Goal: Information Seeking & Learning: Learn about a topic

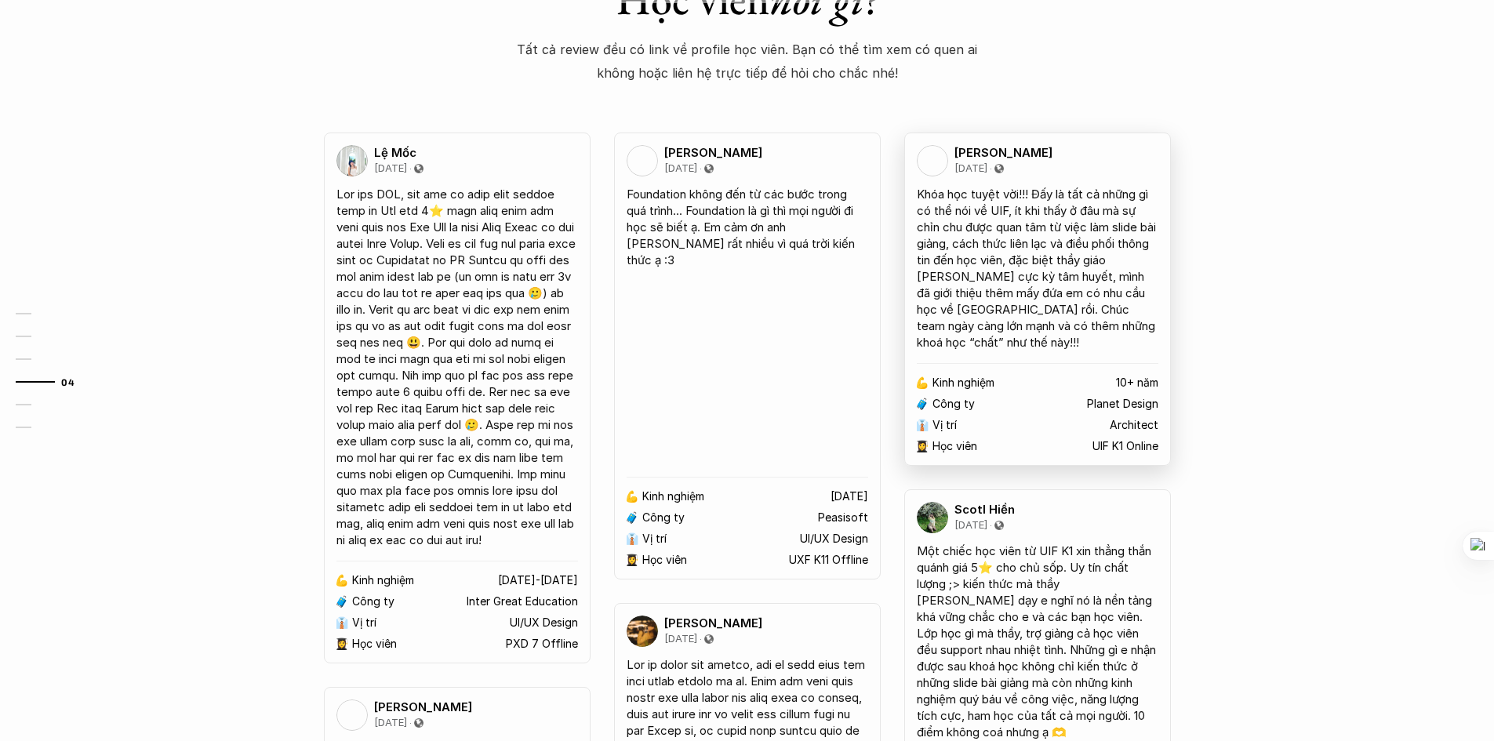
scroll to position [2196, 0]
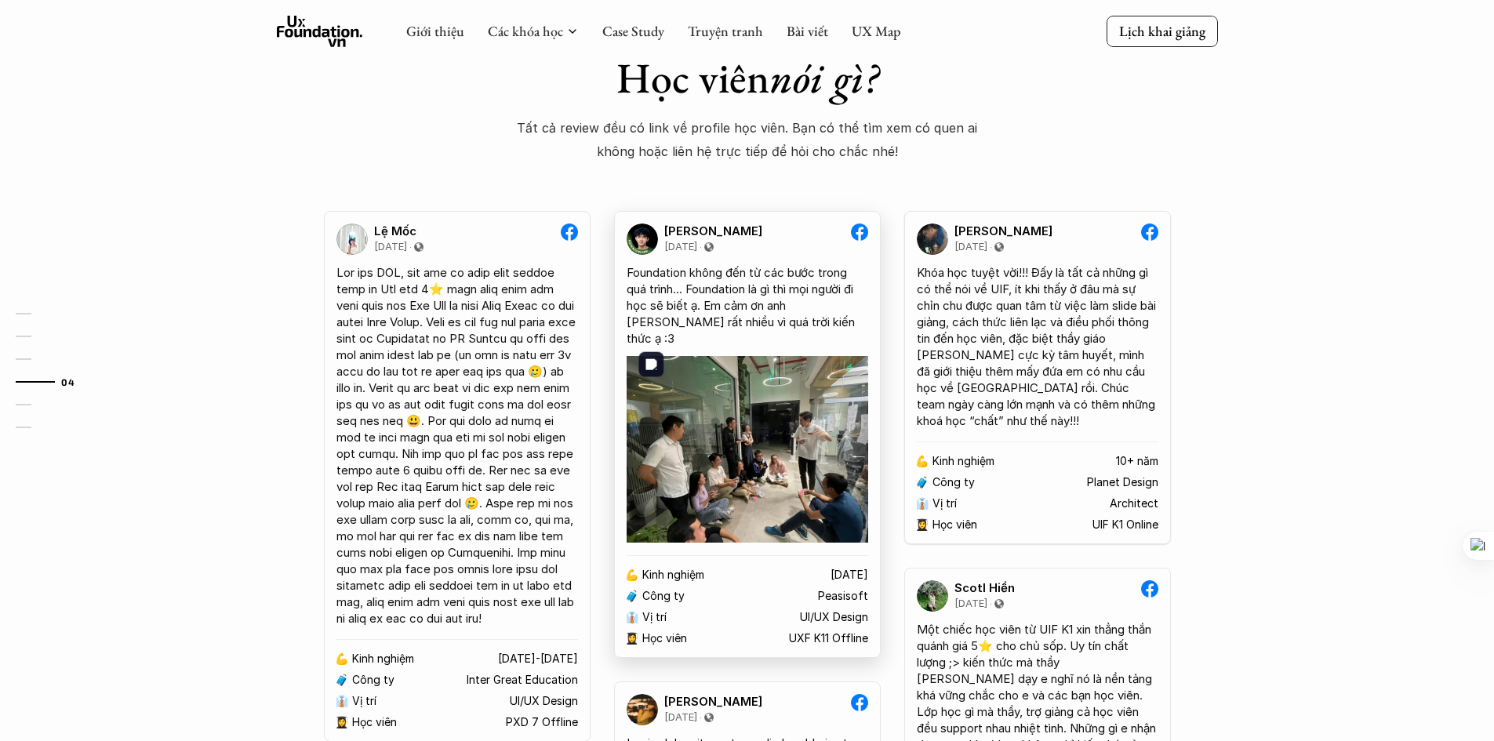
click at [835, 467] on img at bounding box center [748, 449] width 242 height 187
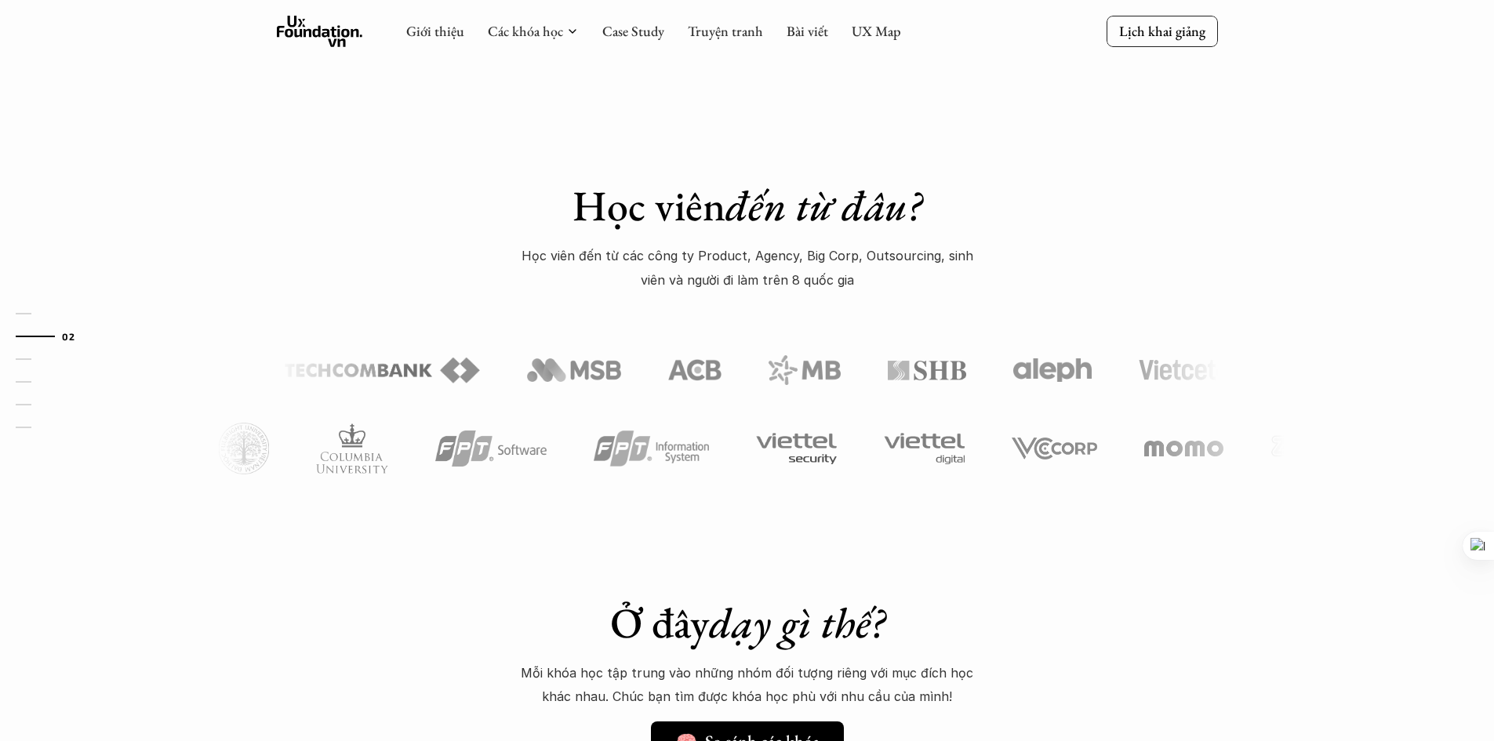
scroll to position [627, 0]
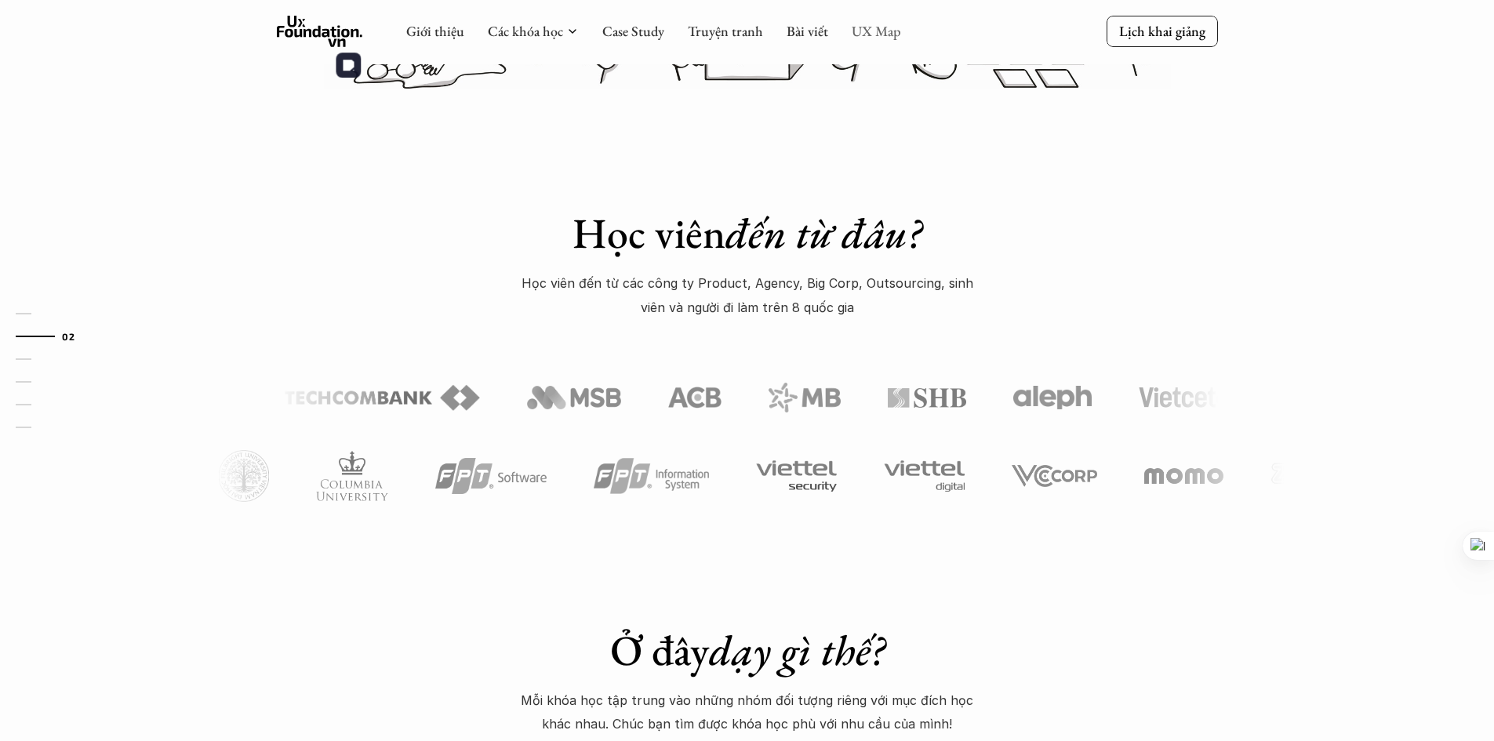
click at [893, 25] on link "UX Map" at bounding box center [876, 31] width 49 height 18
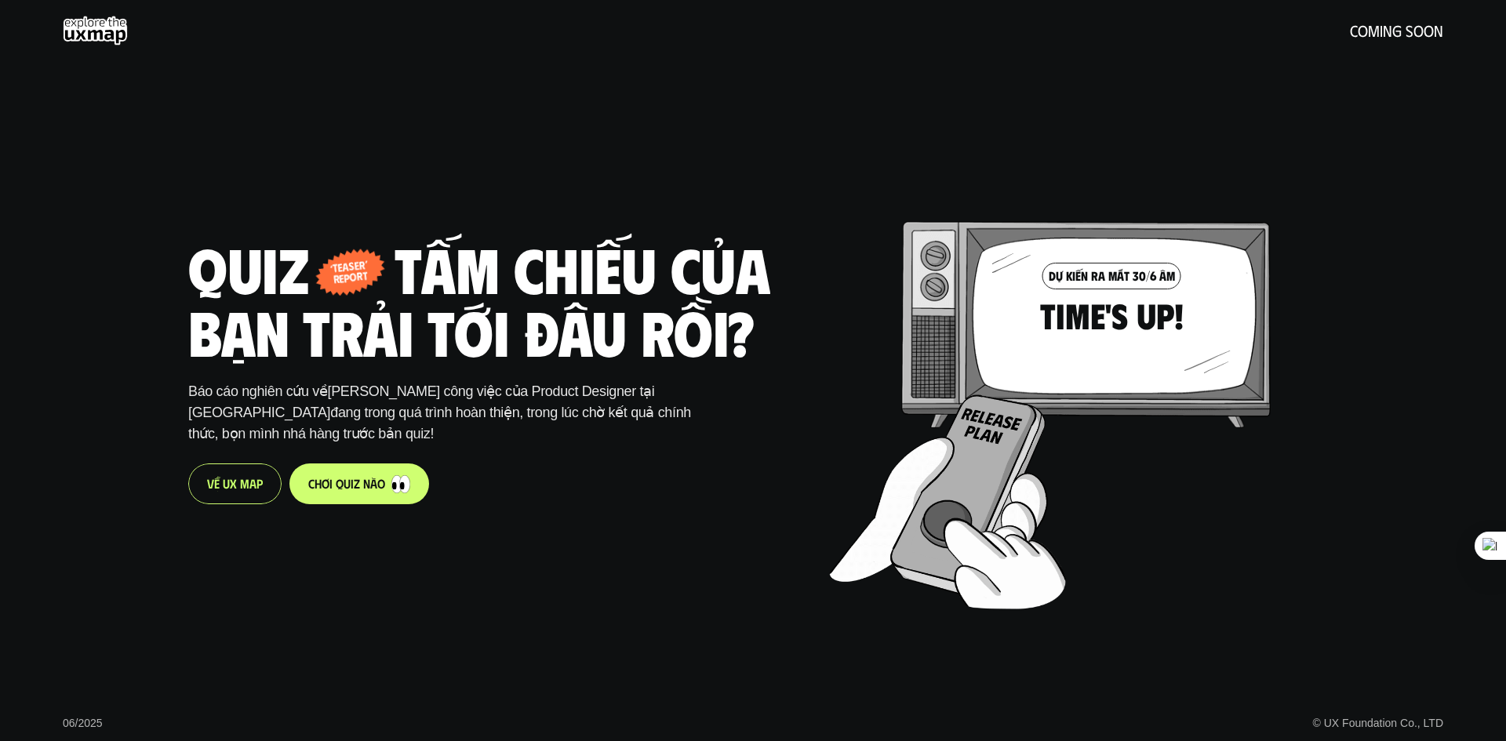
click at [267, 471] on div "V ề U X M a p" at bounding box center [234, 484] width 93 height 41
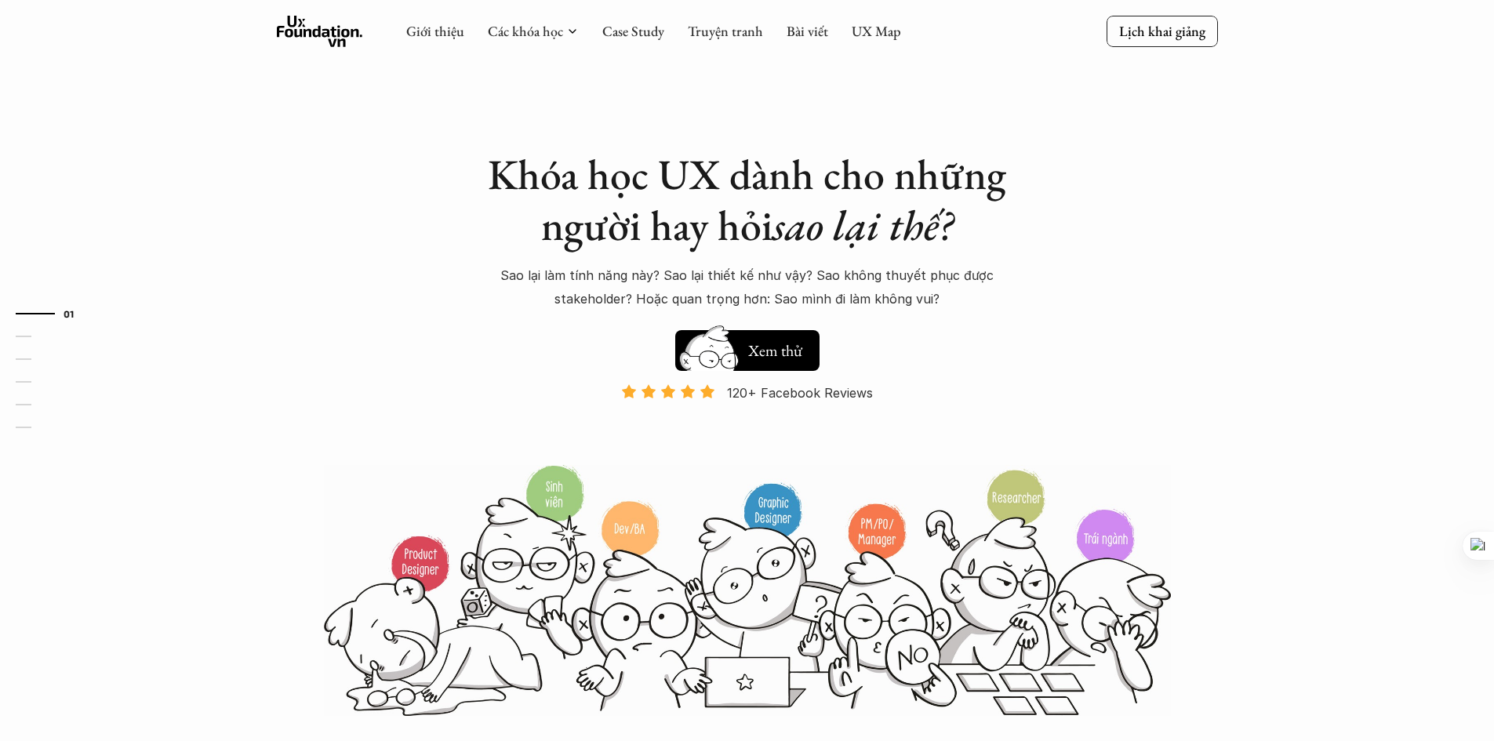
click at [578, 34] on div "Giới thiệu Các khóa học Case Study Truyện tranh Bài viết UX Map" at bounding box center [653, 31] width 495 height 31
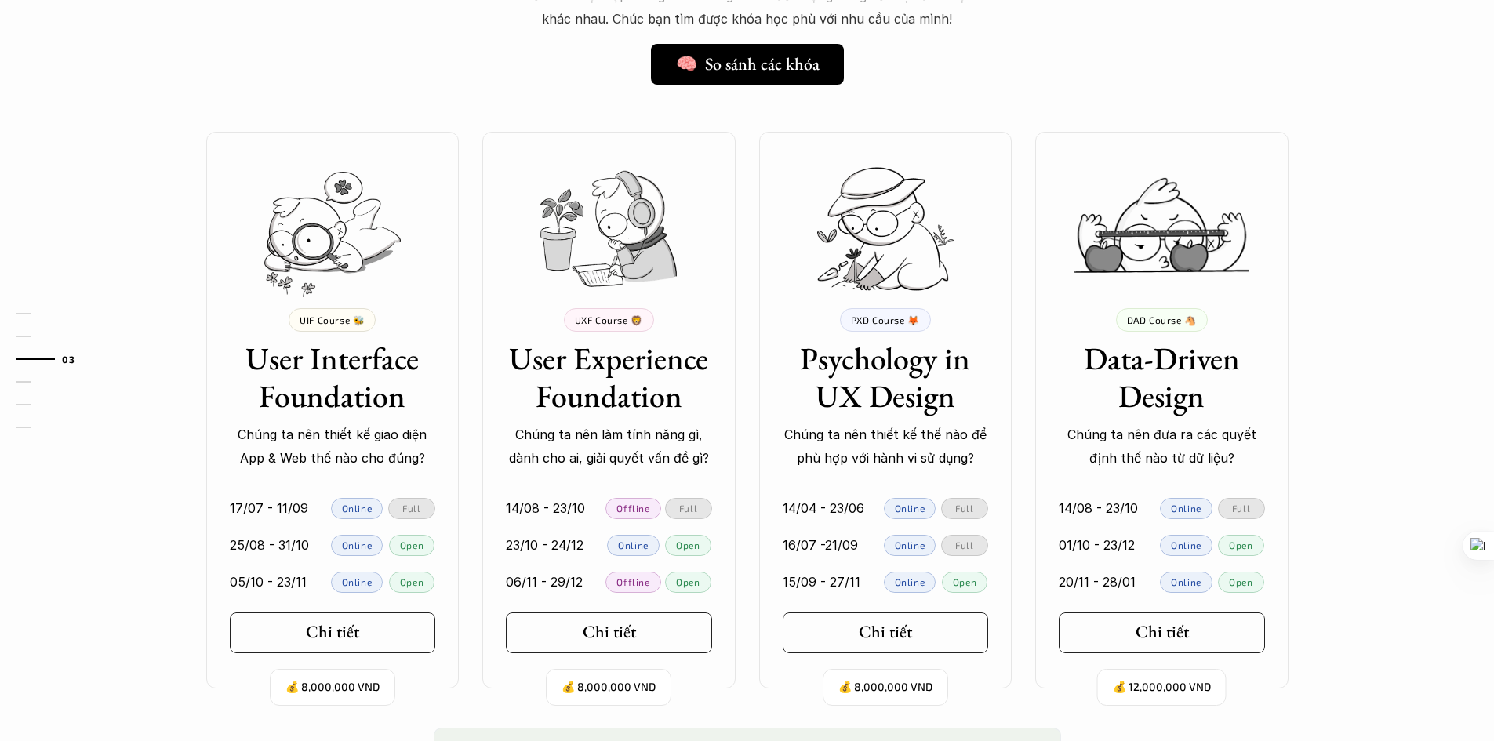
scroll to position [1333, 0]
click at [631, 636] on div "Chi tiết" at bounding box center [613, 631] width 74 height 20
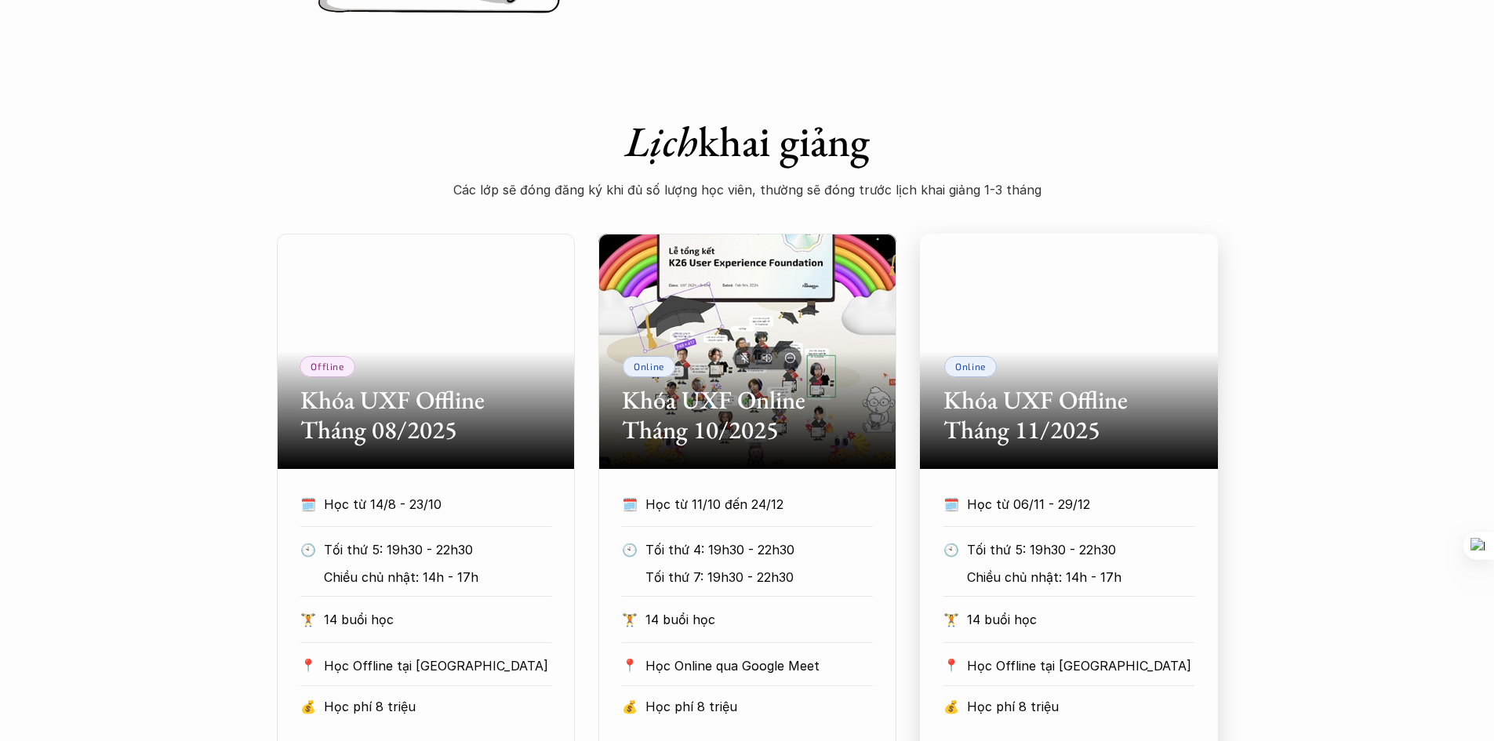
scroll to position [863, 0]
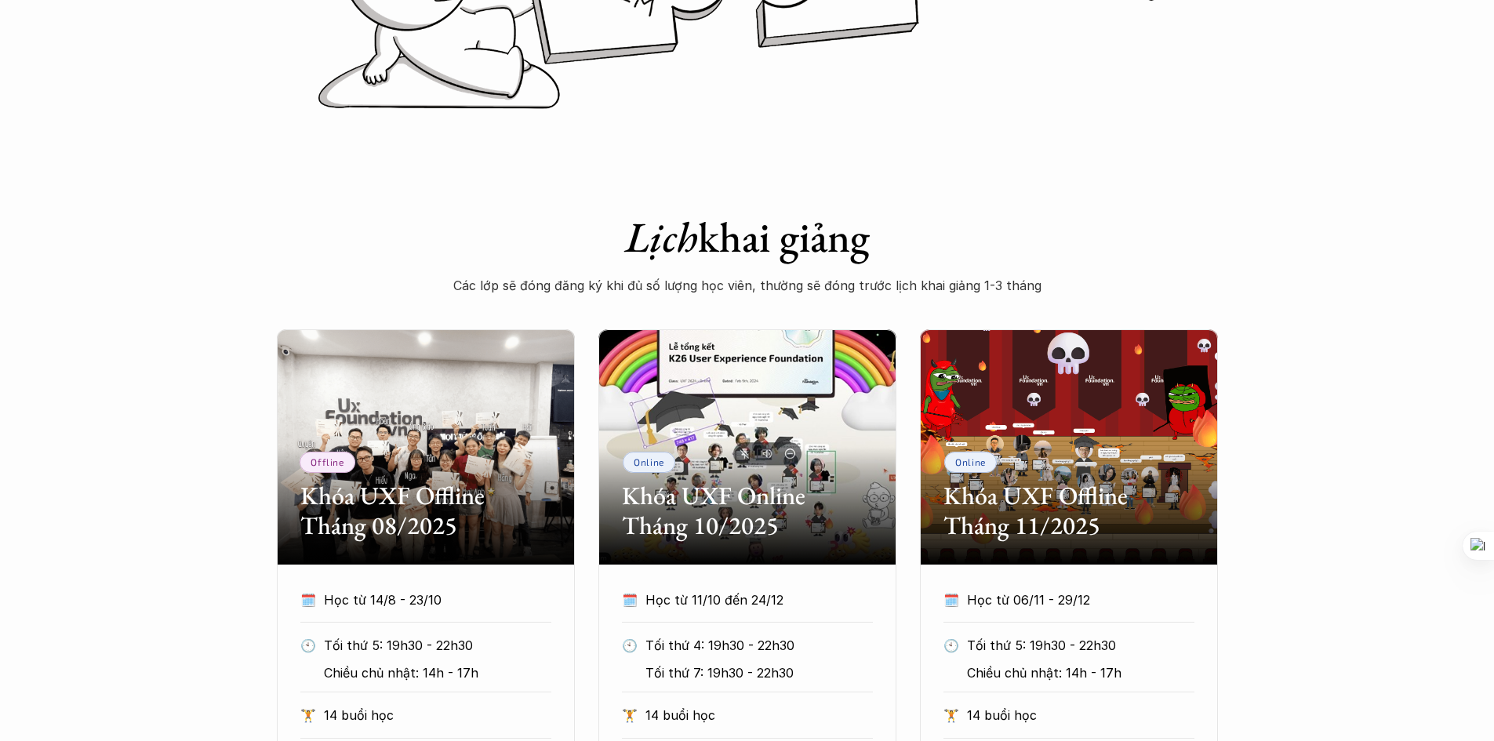
scroll to position [471, 0]
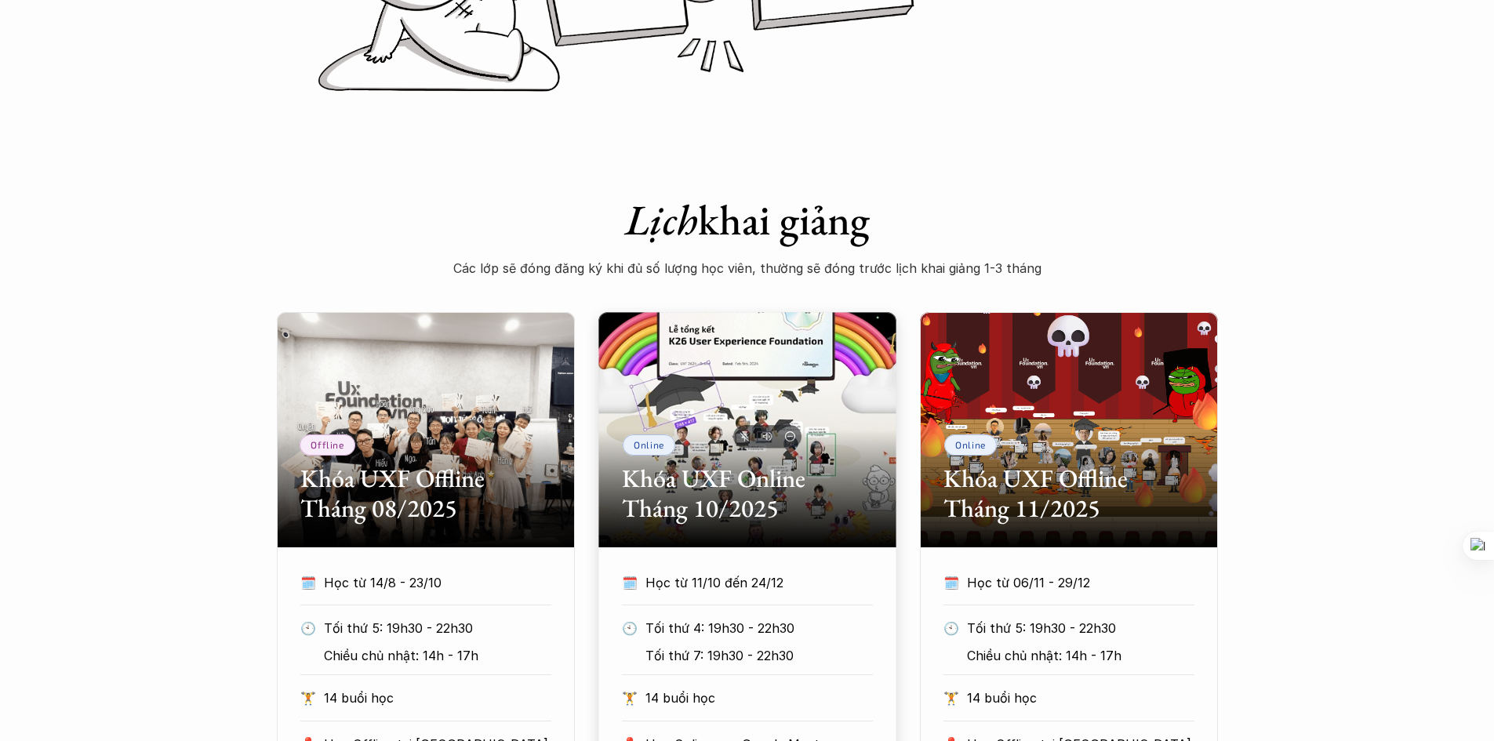
drag, startPoint x: 767, startPoint y: 475, endPoint x: 1280, endPoint y: 161, distance: 601.7
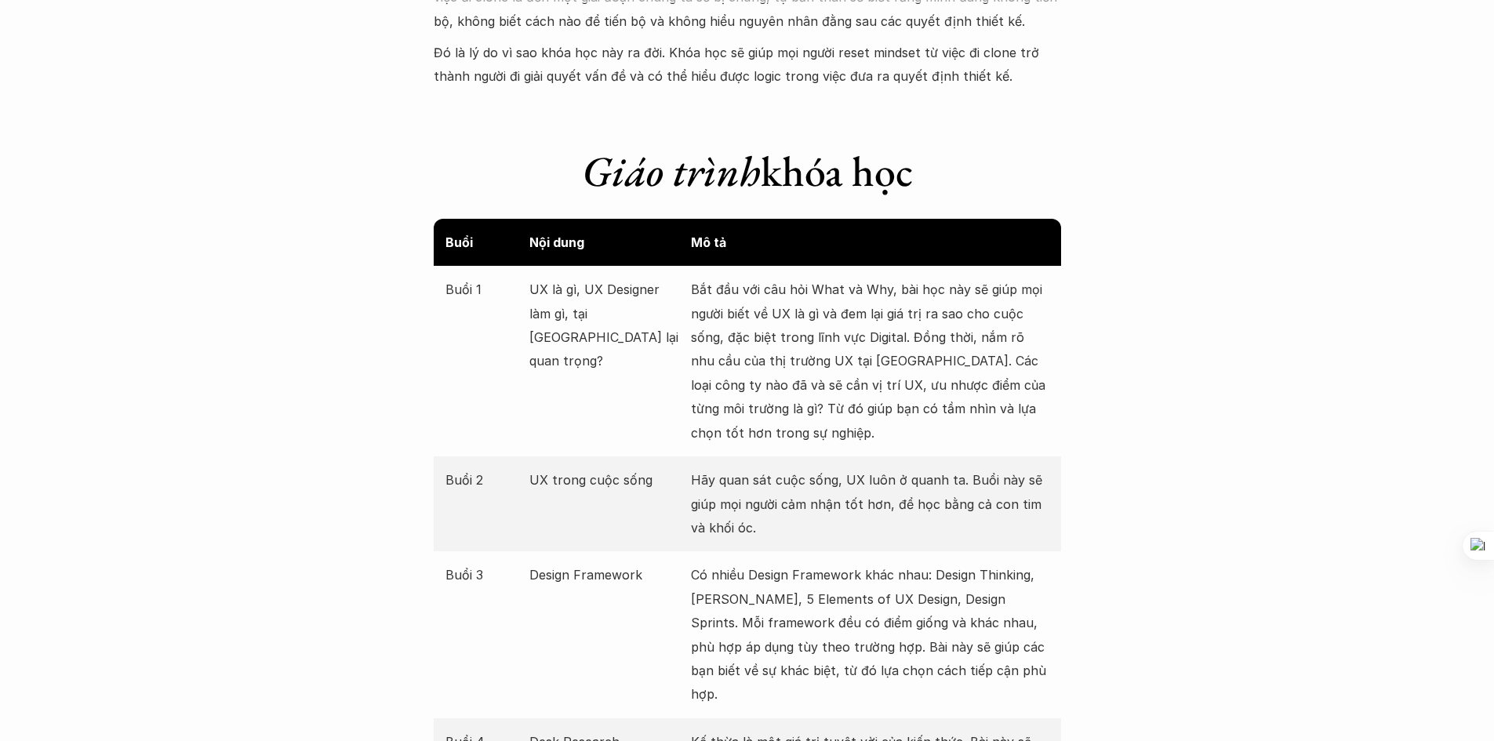
scroll to position [1647, 0]
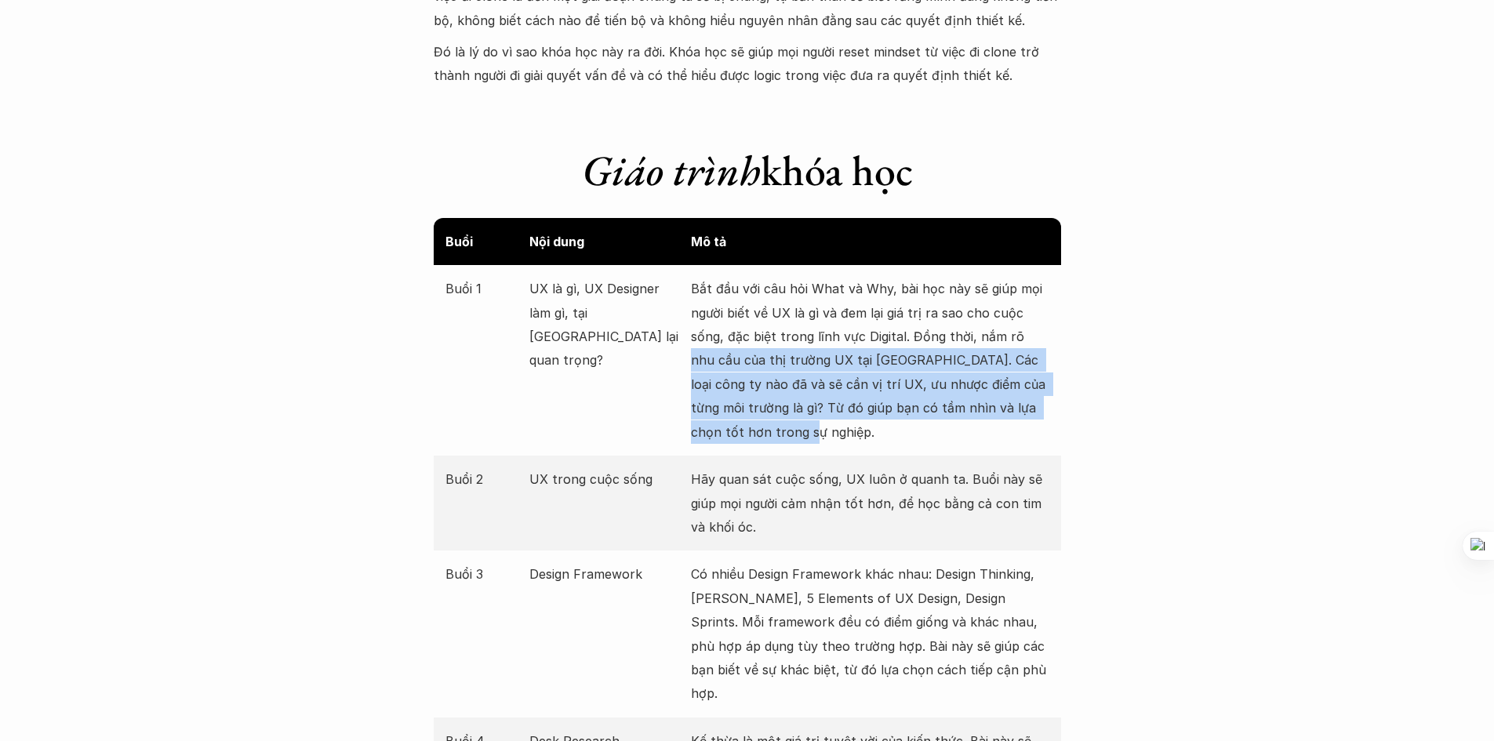
drag, startPoint x: 766, startPoint y: 438, endPoint x: 1016, endPoint y: 337, distance: 268.8
click at [1016, 337] on p "Bắt đầu với câu hỏi What và Why, bài học này sẽ giúp mọi người biết về UX là gì…" at bounding box center [870, 360] width 358 height 167
copy p "nhu cầu của thị trường UX tại [GEOGRAPHIC_DATA]. Các loại công ty nào đã và sẽ …"
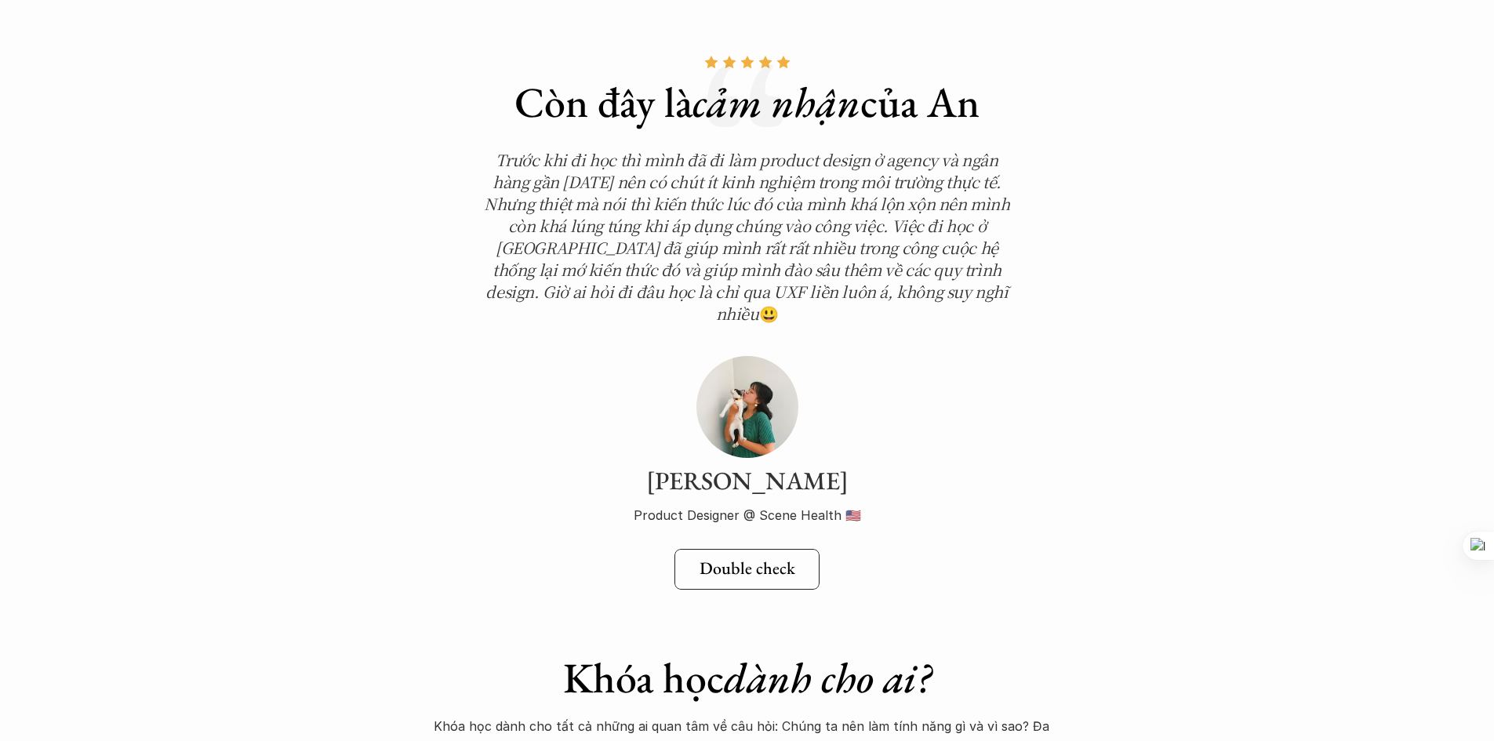
scroll to position [5333, 0]
